Goal: Check status: Check status

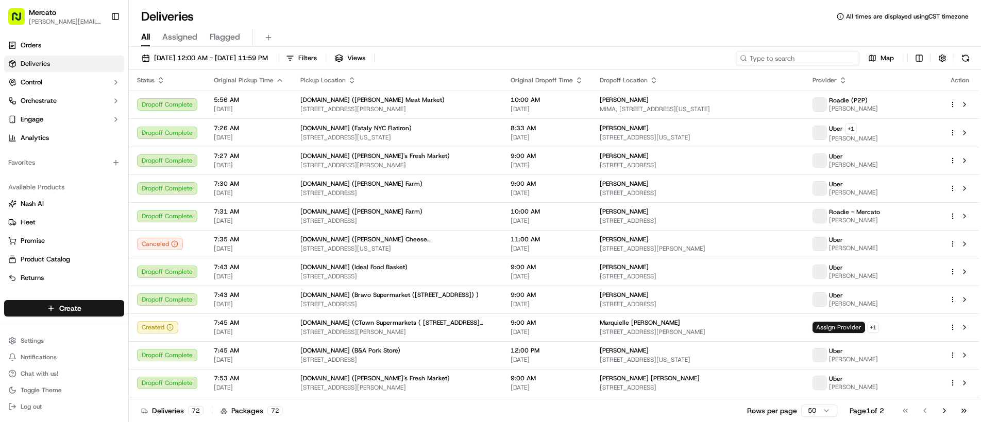
click at [799, 54] on input at bounding box center [798, 58] width 124 height 14
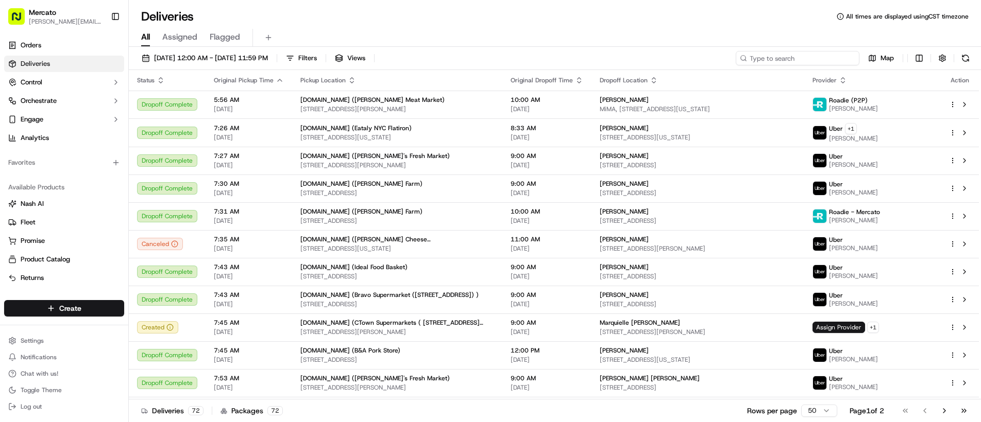
paste input "job_R46c52QutZ2Kb9Qcs6w8eD"
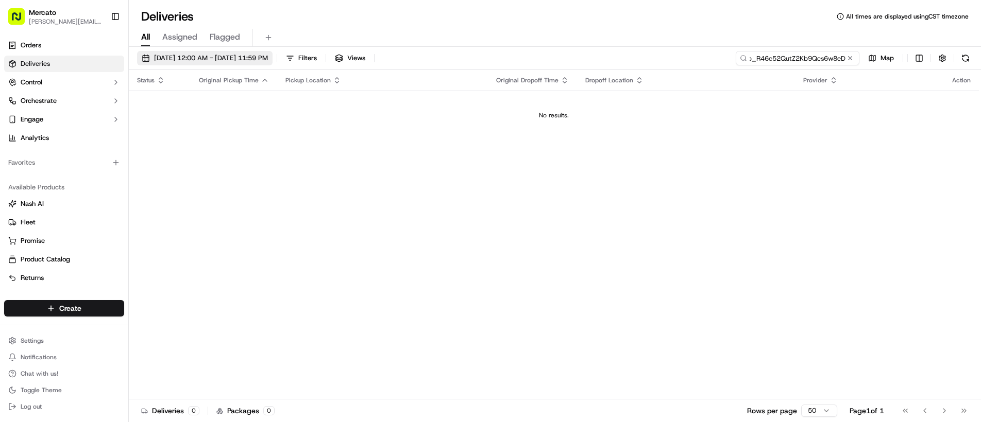
type input "job_R46c52QutZ2Kb9Qcs6w8eD"
click at [190, 55] on span "09/22/2025 12:00 AM - 09/22/2025 11:59 PM" at bounding box center [211, 58] width 114 height 9
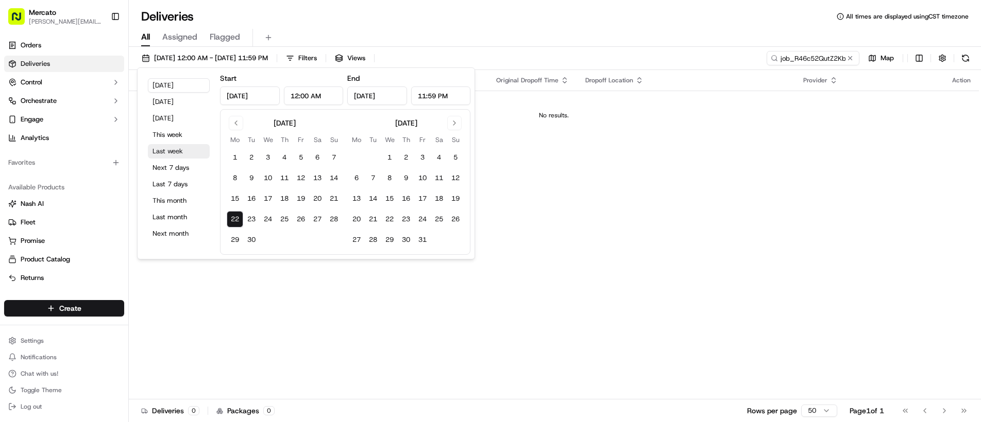
click at [184, 151] on button "Last week" at bounding box center [179, 151] width 62 height 14
type input "Sep 15, 2025"
type input "Sep 21, 2025"
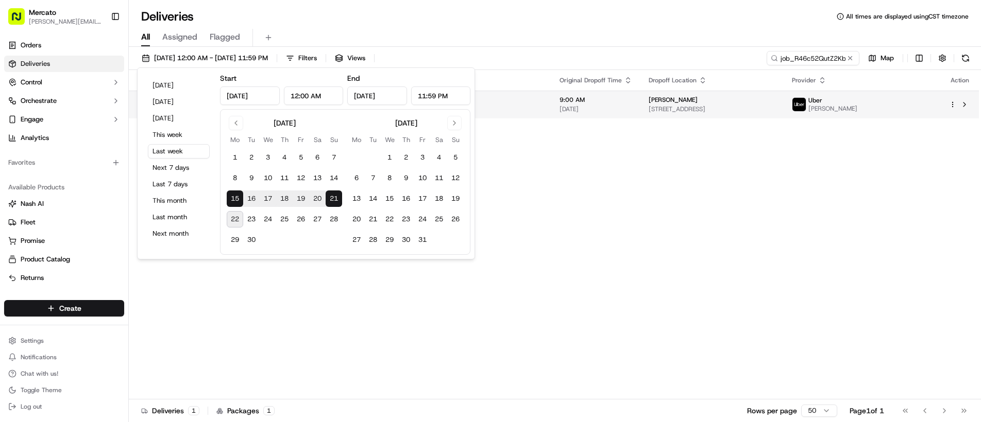
click at [671, 110] on span "40-66 Ithaca St Apt 2b, Elmhurst, NY 11373, USA" at bounding box center [712, 109] width 127 height 8
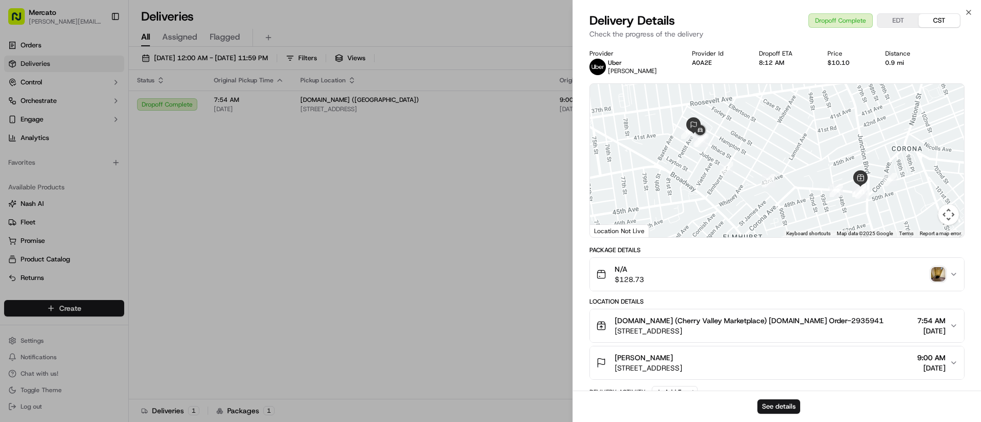
click at [938, 277] on img "button" at bounding box center [938, 274] width 14 height 14
